Goal: Contribute content

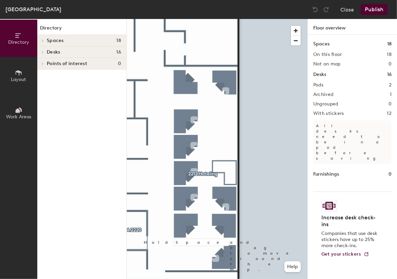
click at [190, 19] on div at bounding box center [217, 19] width 181 height 0
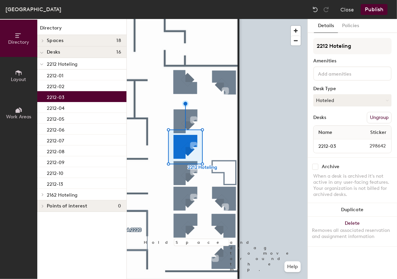
click at [187, 19] on div at bounding box center [217, 19] width 181 height 0
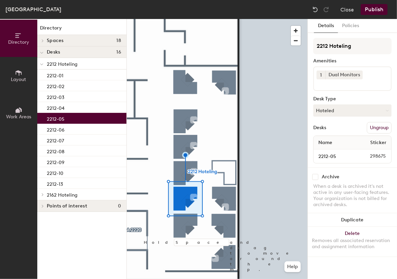
click at [317, 175] on input "checkbox" at bounding box center [315, 177] width 6 height 6
checkbox input "true"
click at [182, 19] on div at bounding box center [217, 19] width 181 height 0
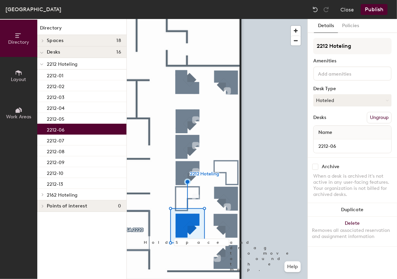
click at [316, 165] on input "checkbox" at bounding box center [315, 167] width 6 height 6
checkbox input "true"
click at [232, 19] on div at bounding box center [217, 19] width 181 height 0
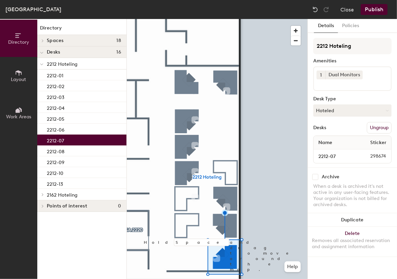
click at [316, 175] on input "checkbox" at bounding box center [315, 177] width 6 height 6
checkbox input "true"
click at [218, 19] on div at bounding box center [217, 19] width 181 height 0
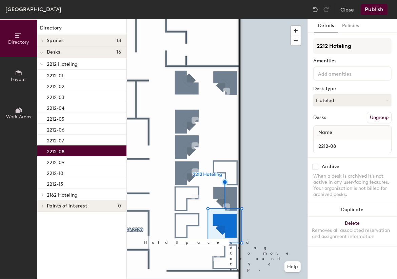
click at [316, 167] on input "checkbox" at bounding box center [315, 167] width 6 height 6
checkbox input "true"
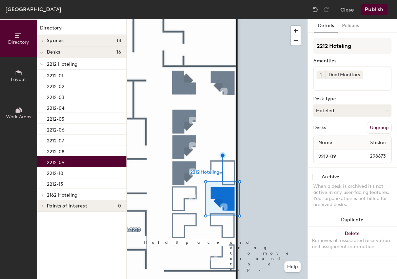
click at [316, 176] on input "checkbox" at bounding box center [315, 177] width 6 height 6
checkbox input "true"
click at [217, 19] on div at bounding box center [217, 19] width 181 height 0
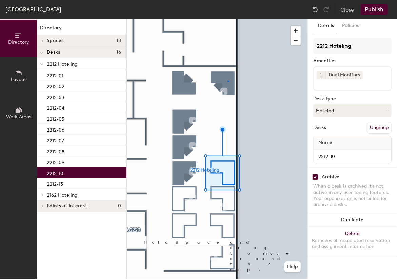
click at [228, 19] on div at bounding box center [217, 19] width 181 height 0
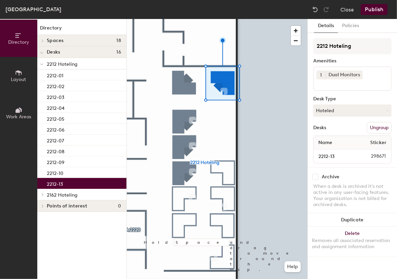
click at [316, 174] on input "checkbox" at bounding box center [315, 177] width 6 height 6
checkbox input "true"
click at [378, 9] on button "Publish" at bounding box center [374, 9] width 27 height 11
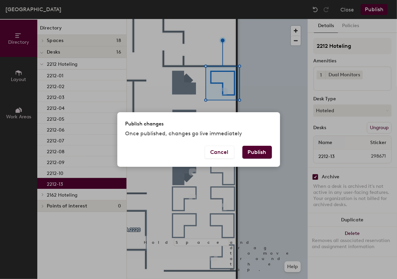
click at [263, 150] on button "Publish" at bounding box center [258, 152] width 30 height 13
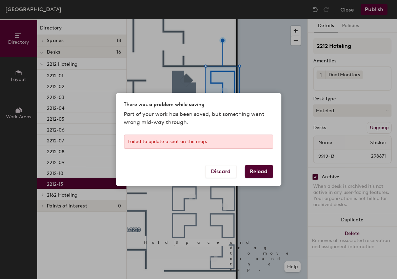
click at [255, 172] on button "Reload" at bounding box center [259, 171] width 28 height 13
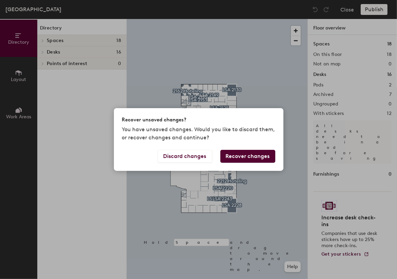
click at [255, 156] on button "Recover changes" at bounding box center [247, 156] width 55 height 13
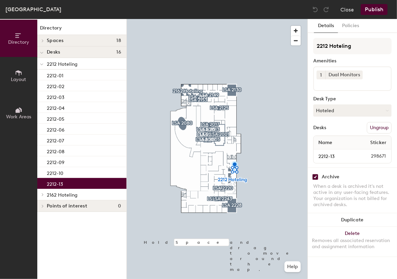
click at [244, 19] on div at bounding box center [217, 19] width 181 height 0
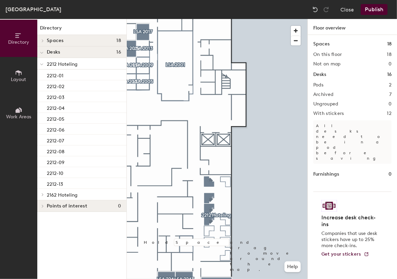
click at [372, 11] on button "Publish" at bounding box center [374, 9] width 27 height 11
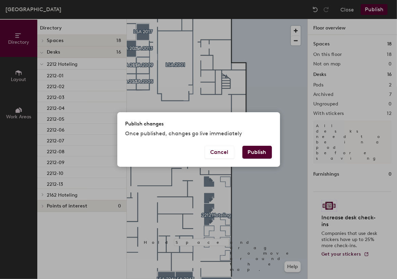
click at [263, 156] on button "Publish" at bounding box center [258, 152] width 30 height 13
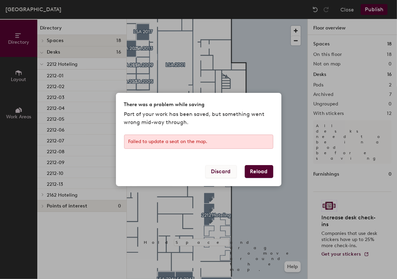
click at [224, 172] on button "Discard" at bounding box center [221, 171] width 31 height 13
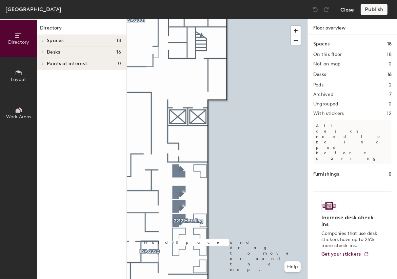
click at [348, 9] on button "Close" at bounding box center [348, 9] width 14 height 11
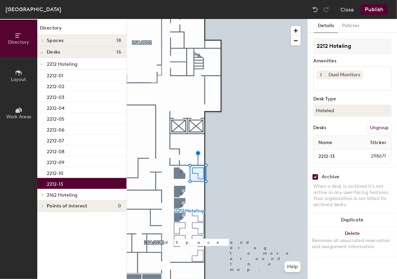
click at [265, 19] on div at bounding box center [217, 19] width 181 height 0
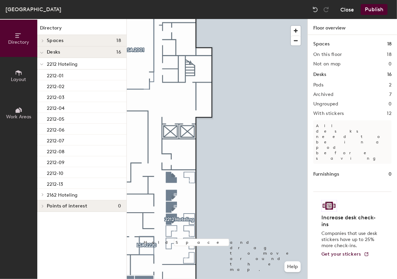
click at [346, 11] on button "Close" at bounding box center [348, 9] width 14 height 11
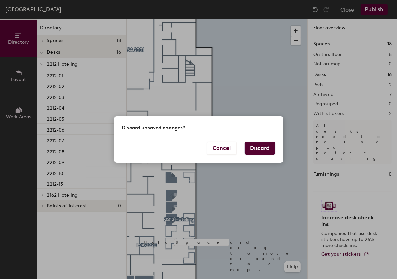
click at [264, 149] on button "Discard" at bounding box center [260, 148] width 31 height 13
